Goal: Task Accomplishment & Management: Manage account settings

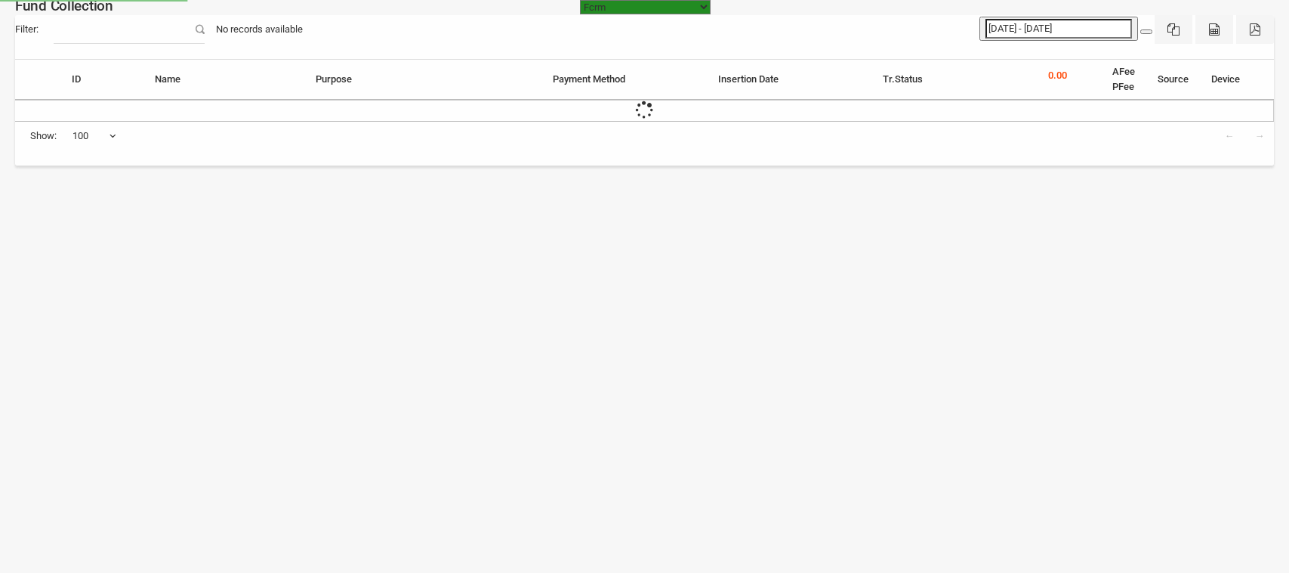
select select "[URL][DOMAIN_NAME]"
select select "100"
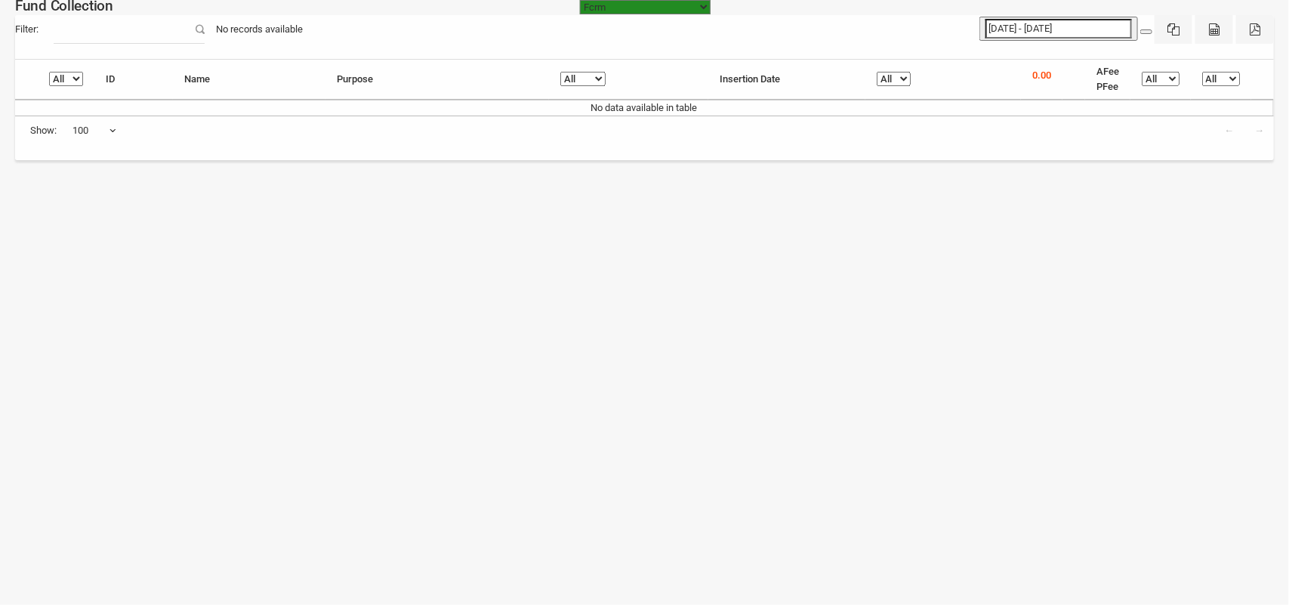
type input "[DATE]"
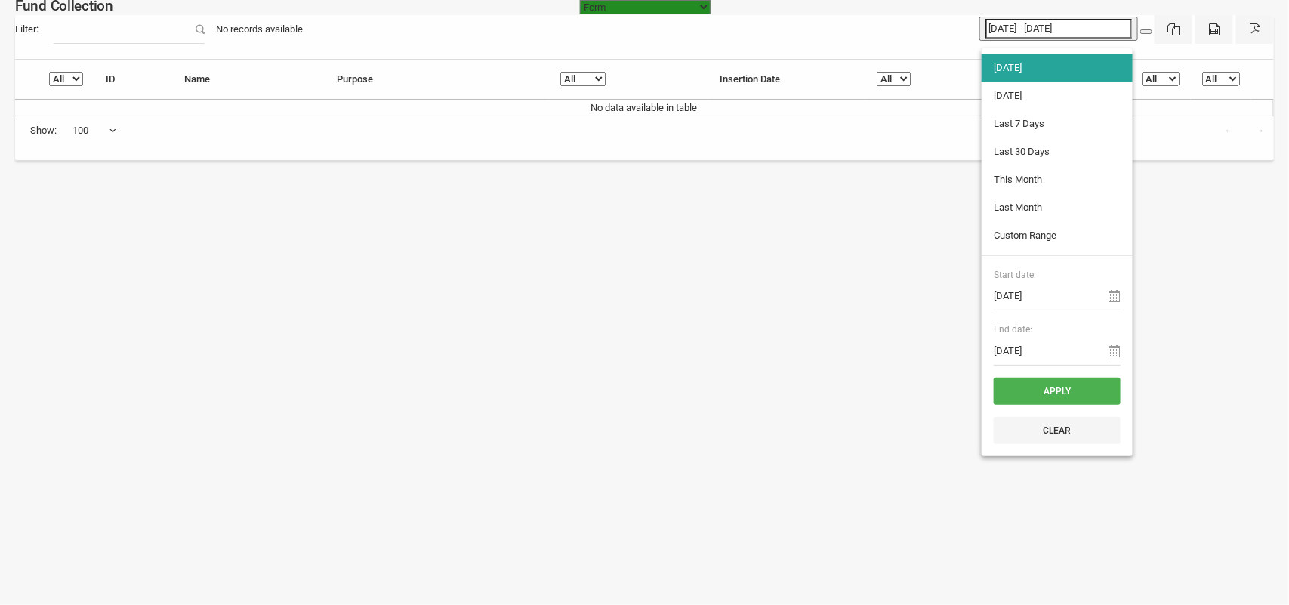
click at [1011, 25] on input "[DATE] - [DATE]" at bounding box center [1059, 29] width 147 height 20
type input "10-09-2025"
click at [1033, 96] on li "Yesterday" at bounding box center [1057, 95] width 151 height 27
type input "10-09-2025 - 10-09-2025"
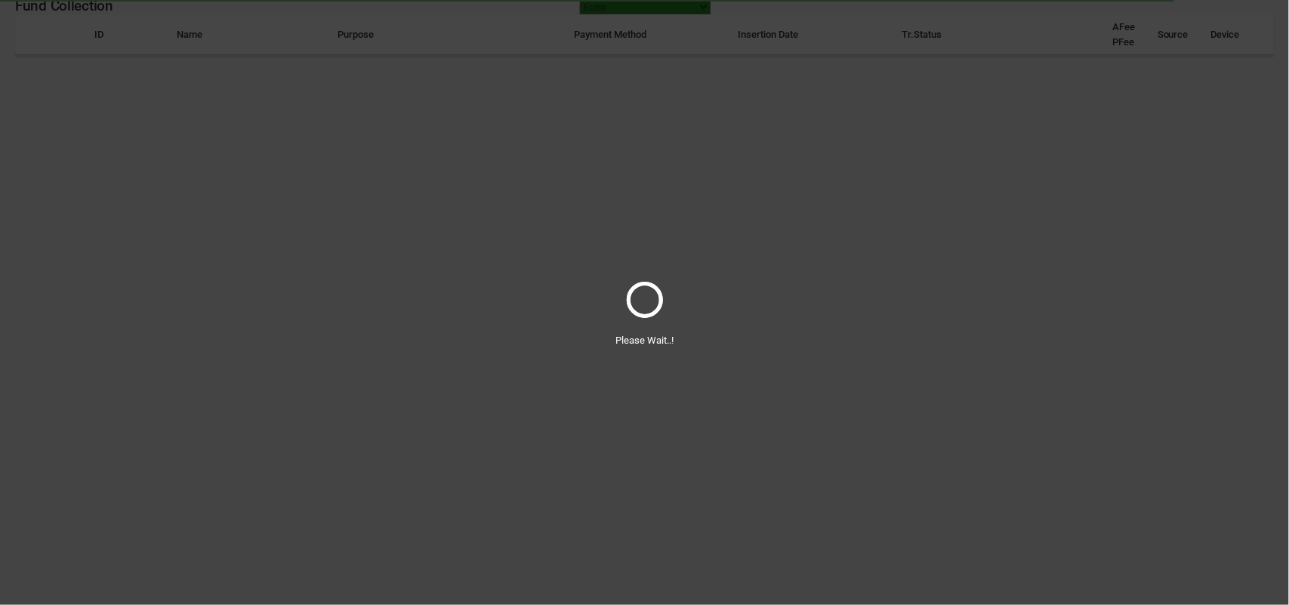
select select "100"
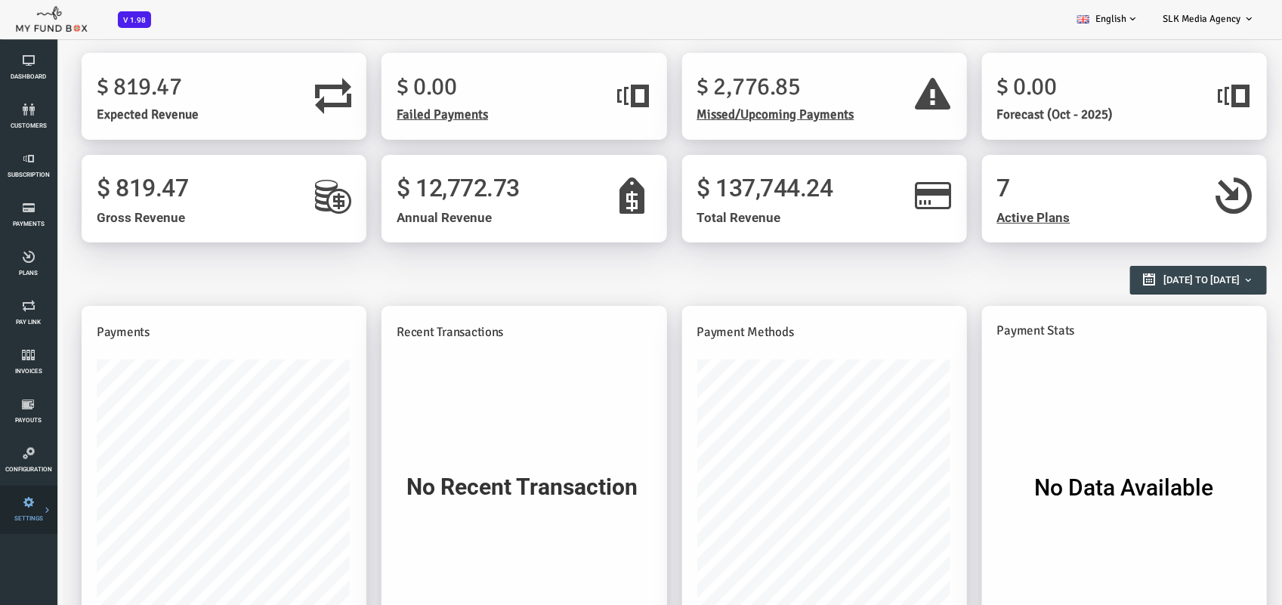
click at [0, 0] on icon at bounding box center [0, 0] width 0 height 0
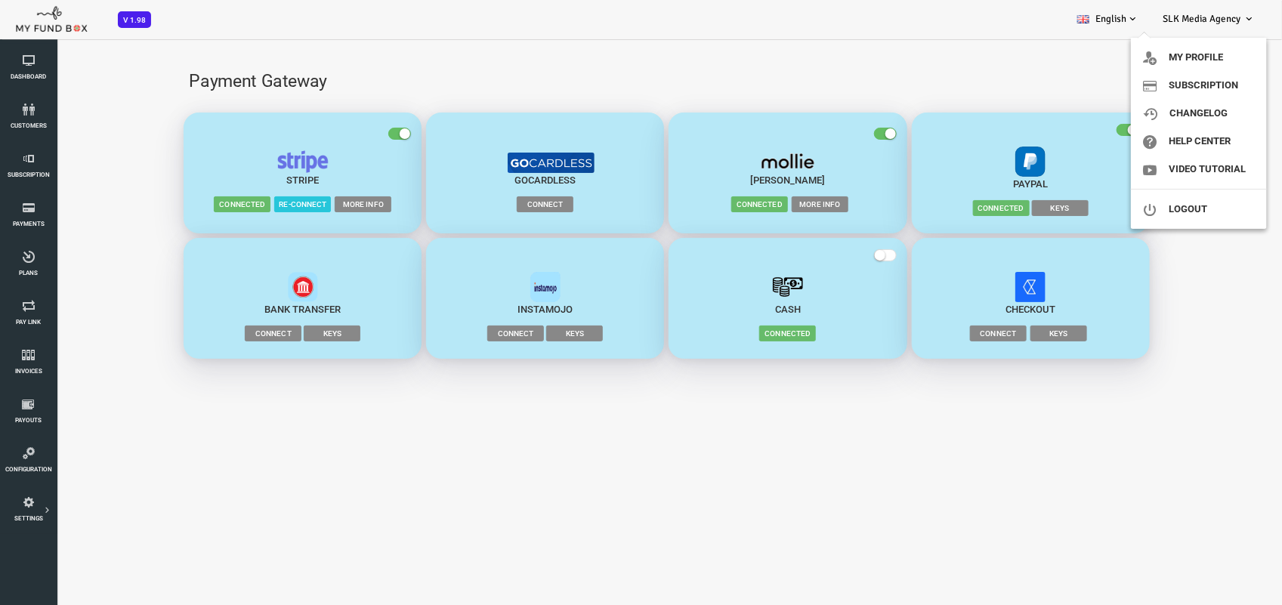
click at [1218, 16] on span "SLK Media Agency" at bounding box center [1202, 19] width 78 height 12
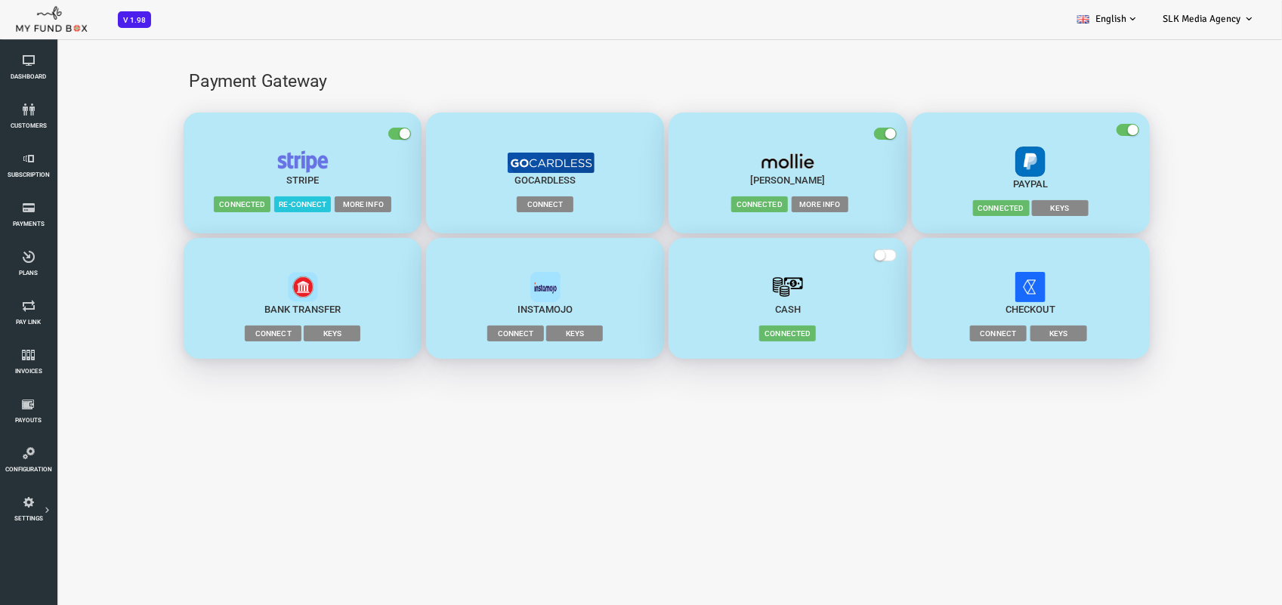
click at [1218, 16] on span "SLK Media Agency" at bounding box center [1202, 19] width 78 height 12
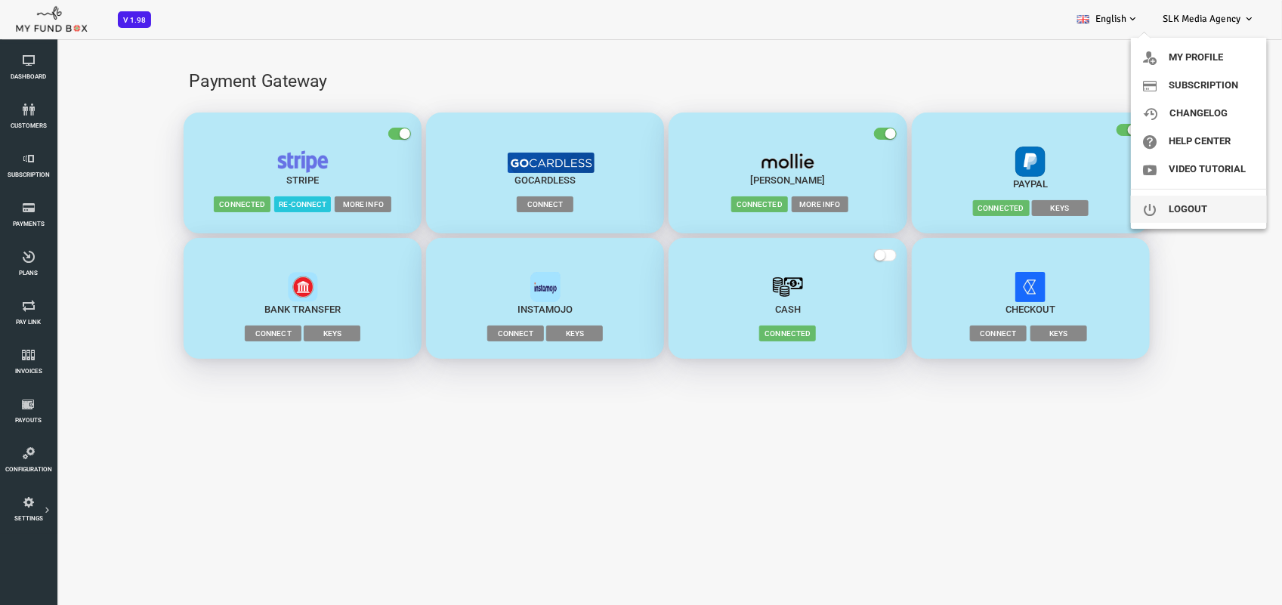
click at [1205, 210] on link "Logout" at bounding box center [1199, 209] width 136 height 27
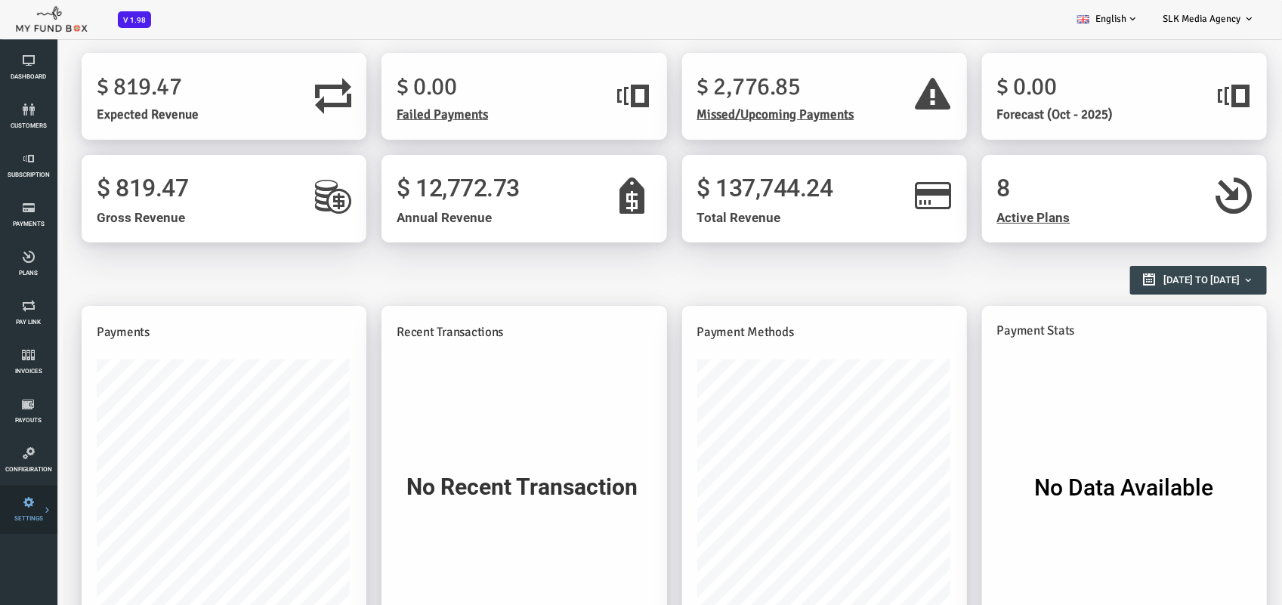
click at [0, 0] on icon at bounding box center [0, 0] width 0 height 0
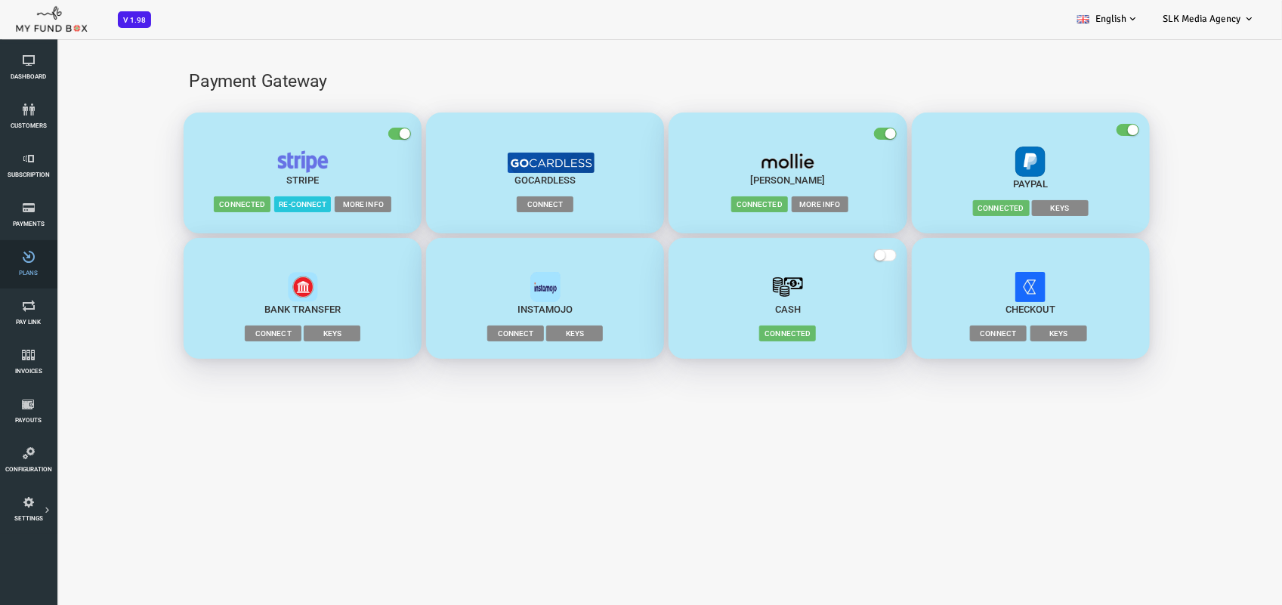
click at [29, 255] on icon at bounding box center [29, 257] width 48 height 12
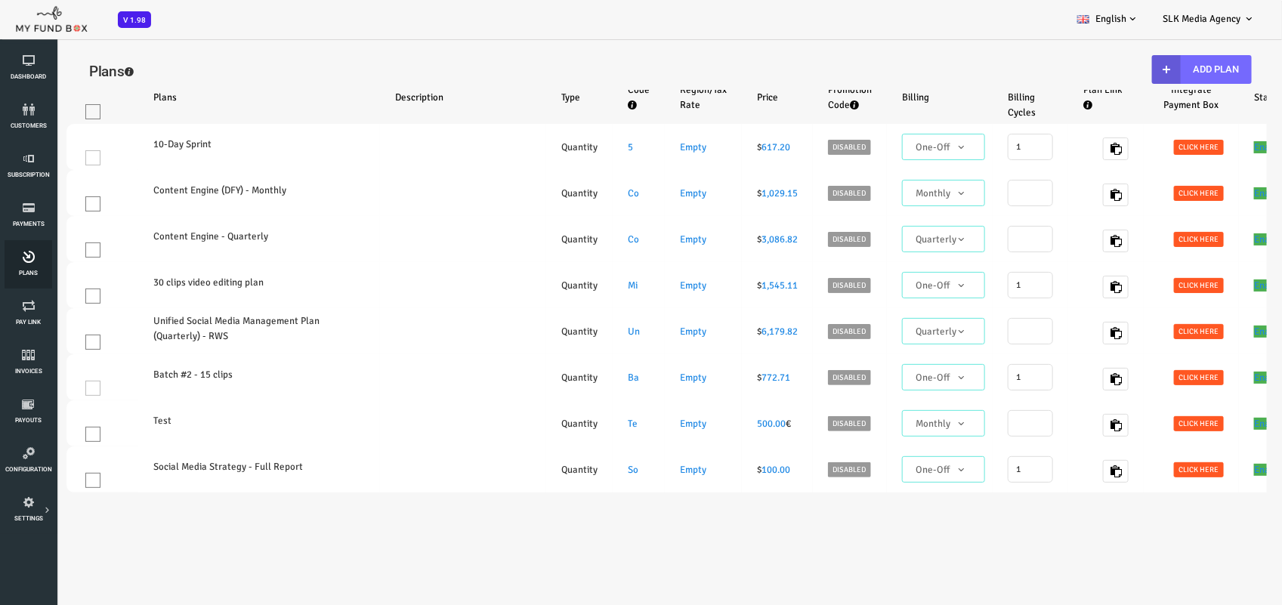
select select "100"
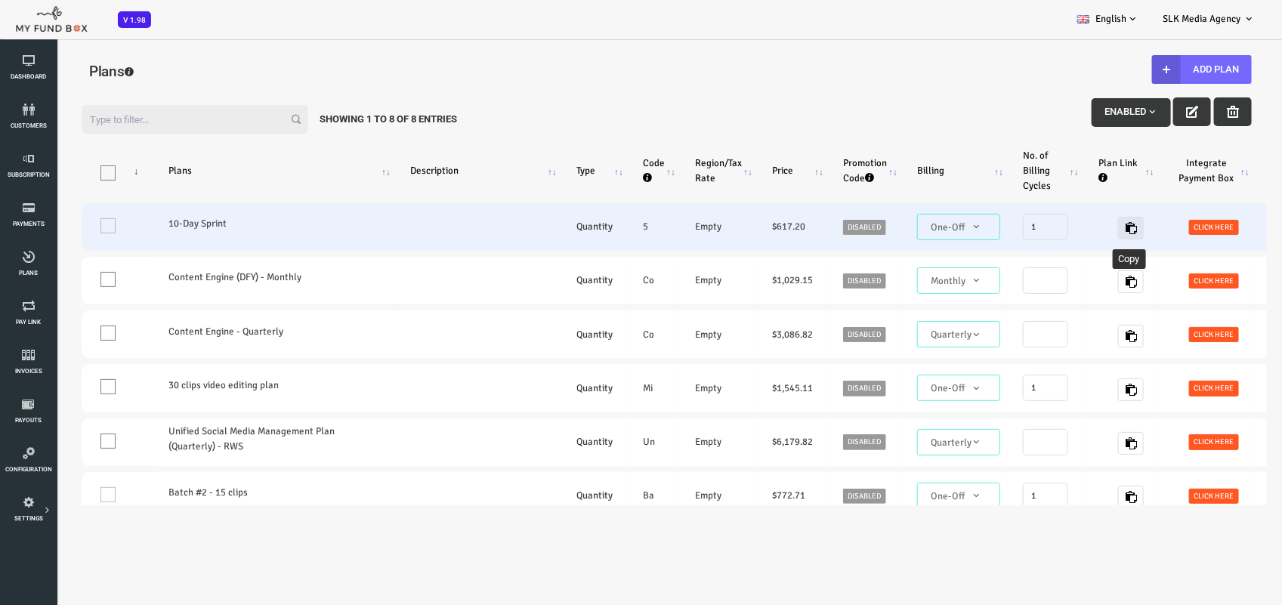
click at [1074, 226] on icon "button" at bounding box center [1079, 227] width 12 height 12
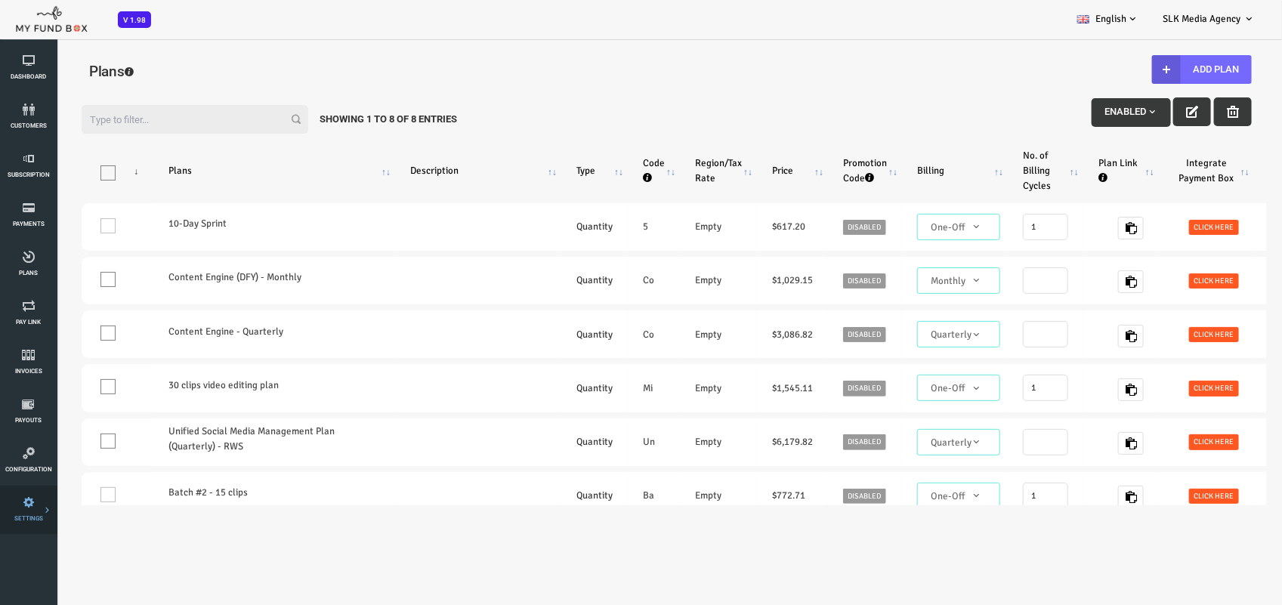
click at [0, 0] on icon at bounding box center [0, 0] width 0 height 0
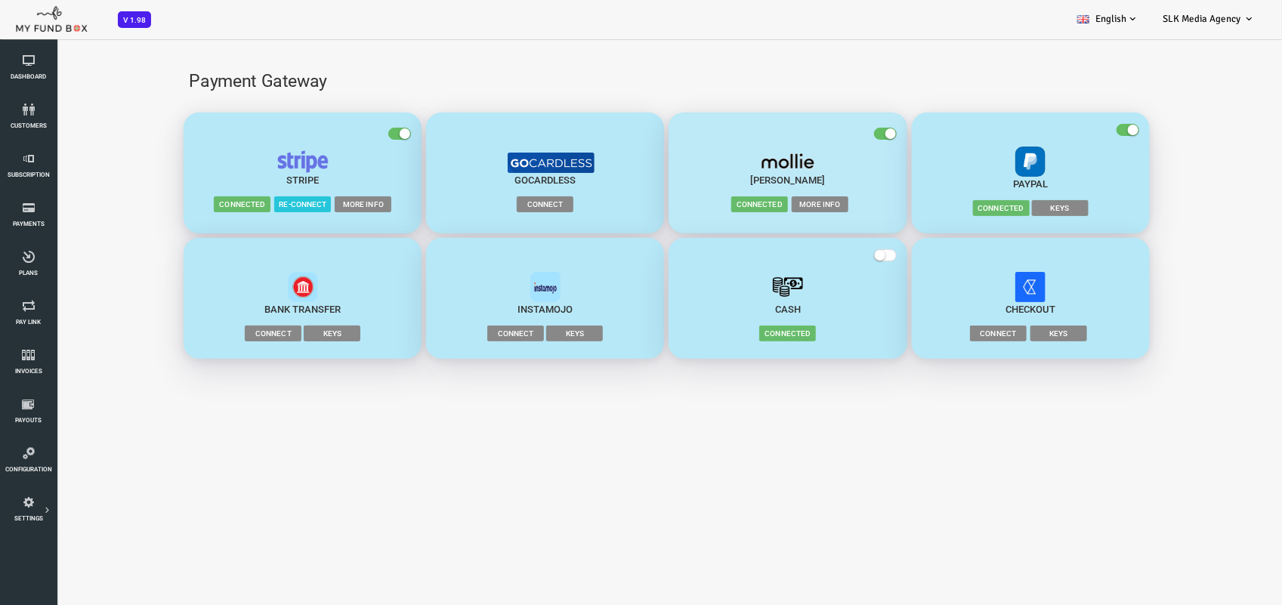
click at [761, 200] on span "More Info" at bounding box center [768, 203] width 57 height 15
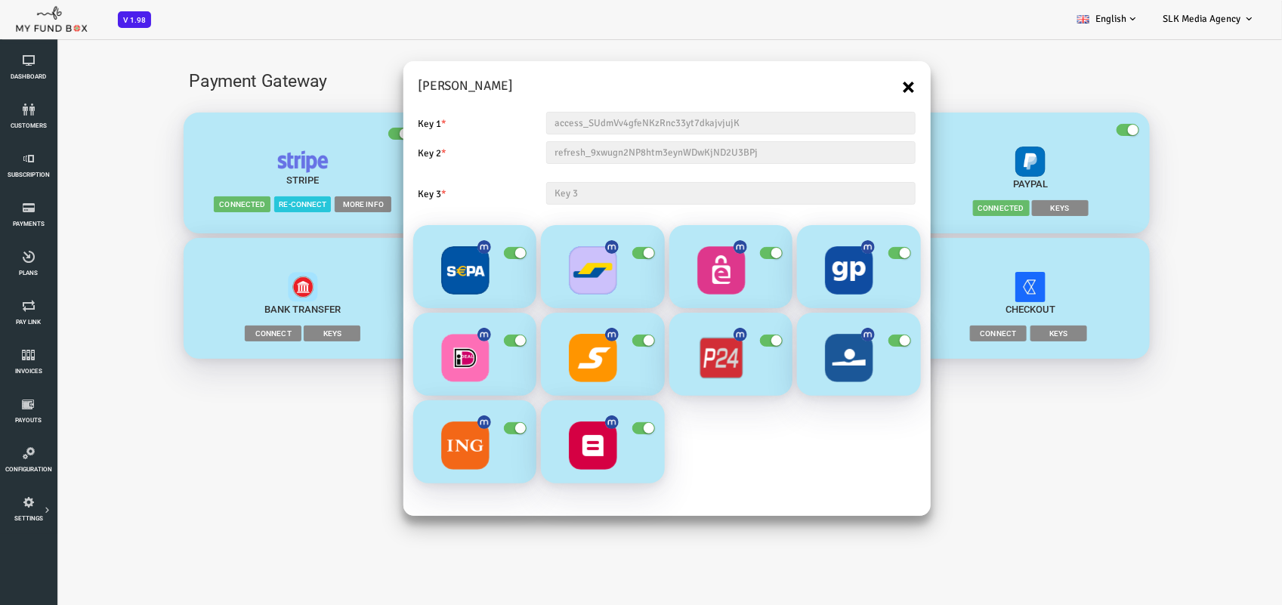
click at [859, 82] on button "×" at bounding box center [857, 86] width 13 height 24
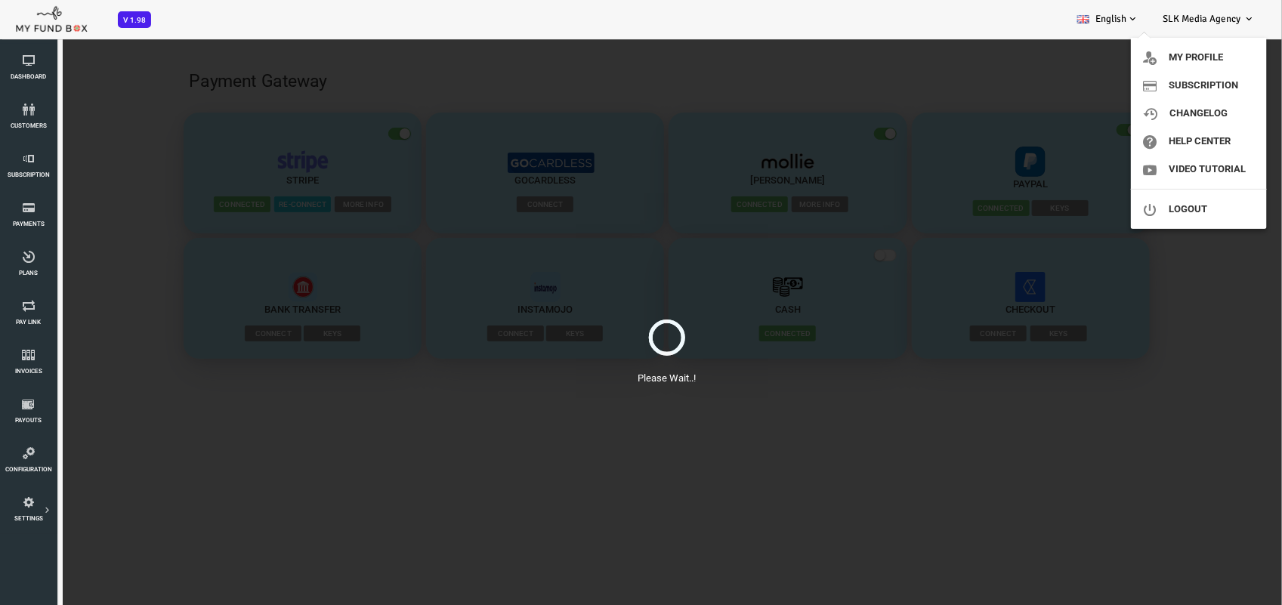
click at [1210, 20] on span "SLK Media Agency" at bounding box center [1202, 19] width 78 height 12
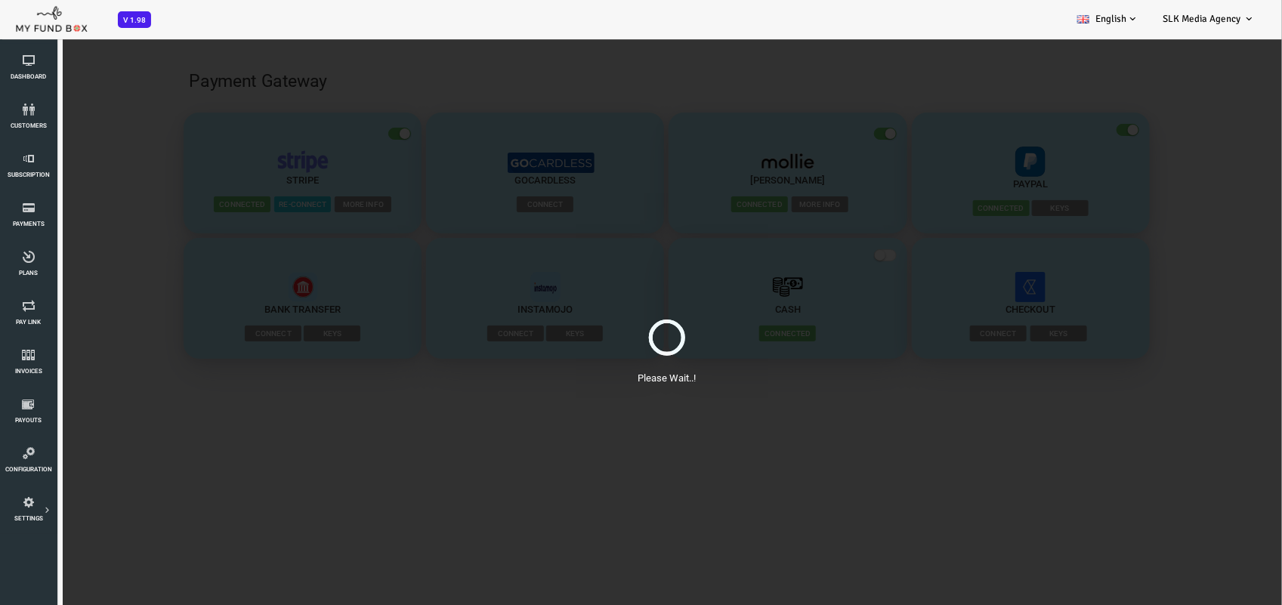
click at [1203, 15] on span "SLK Media Agency" at bounding box center [1202, 19] width 78 height 12
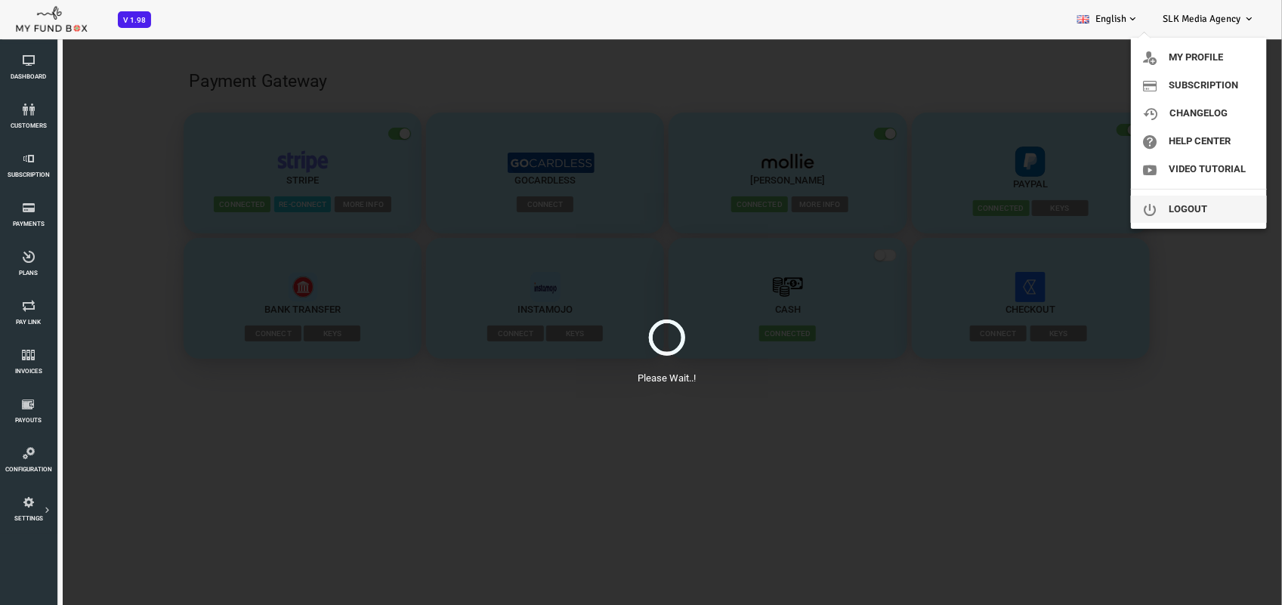
click at [1191, 206] on link "Logout" at bounding box center [1199, 209] width 136 height 27
